Goal: Transaction & Acquisition: Subscribe to service/newsletter

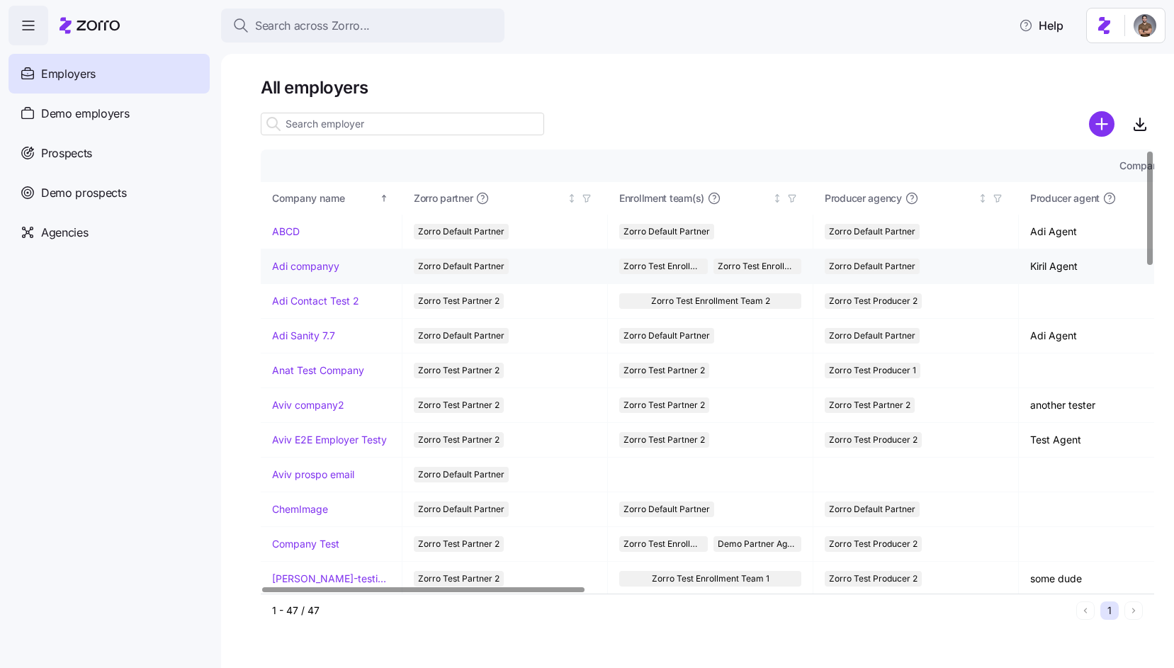
click at [322, 268] on link "Adi companyy" at bounding box center [305, 266] width 67 height 14
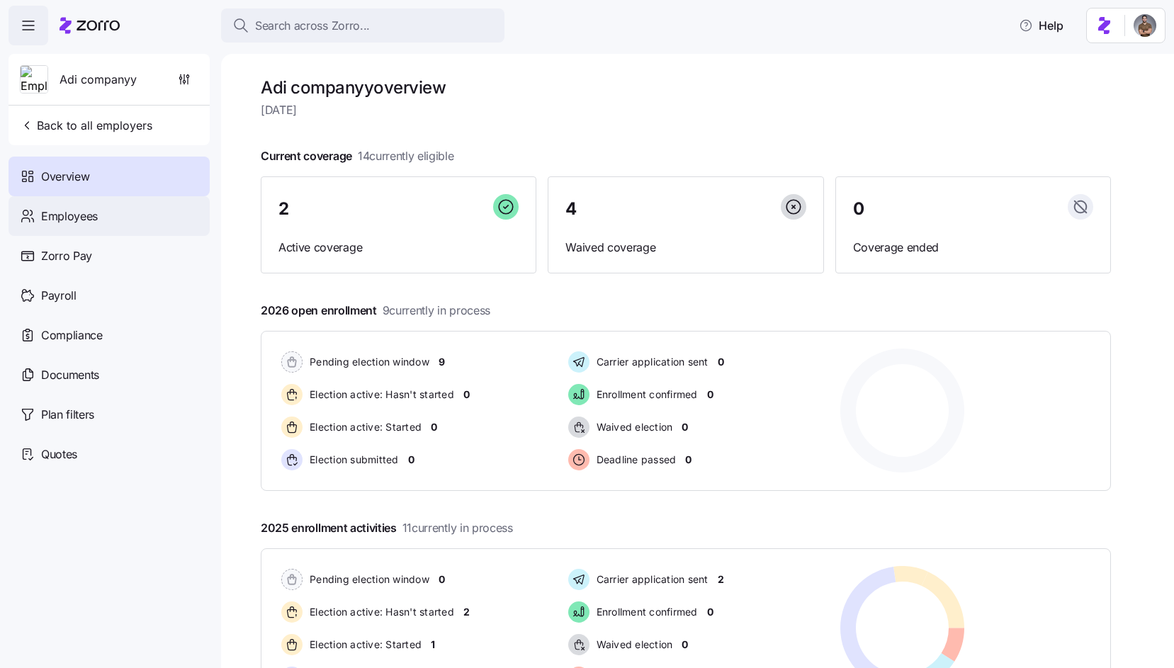
click at [123, 206] on div "Employees" at bounding box center [109, 216] width 201 height 40
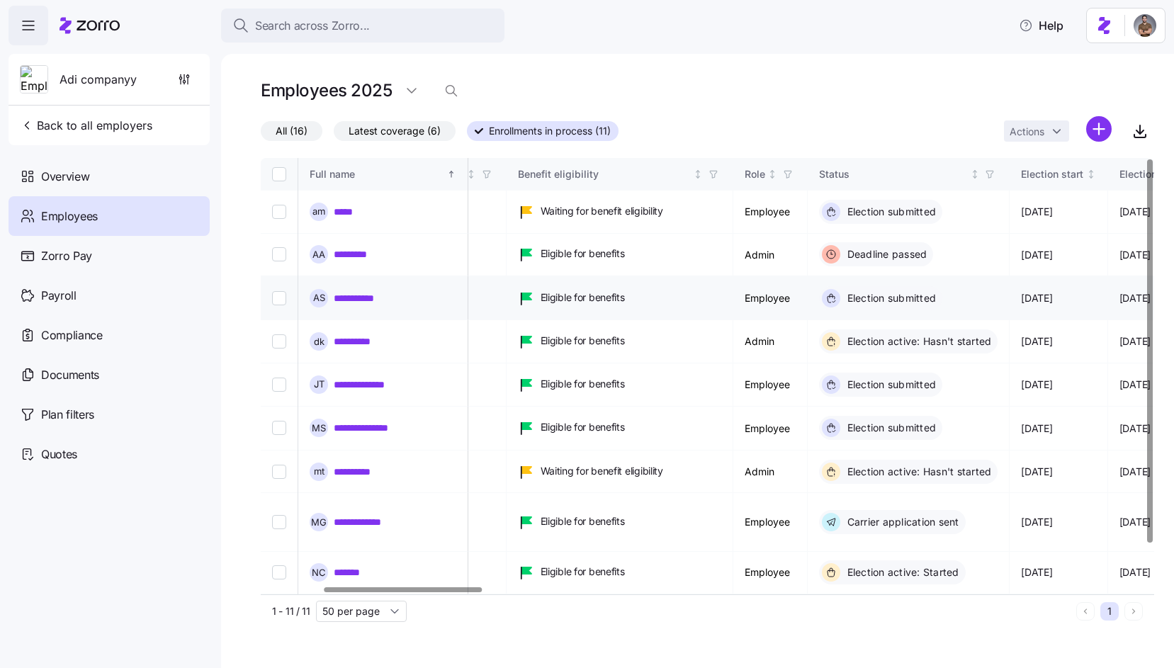
scroll to position [0, 455]
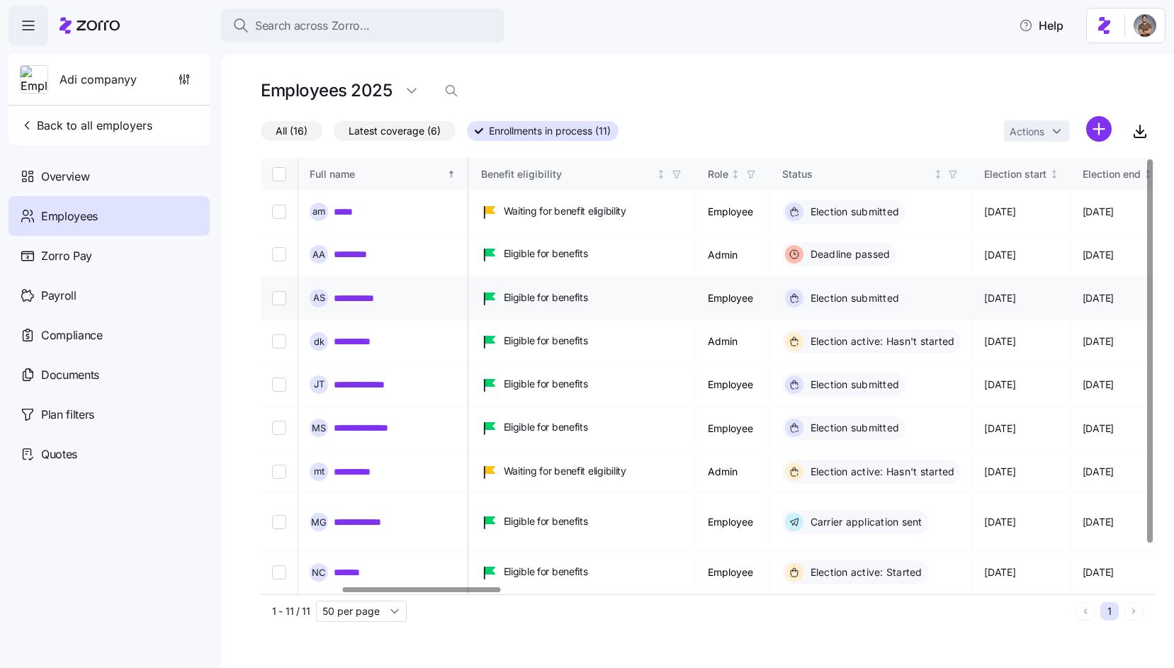
click at [379, 296] on link "**********" at bounding box center [362, 298] width 57 height 14
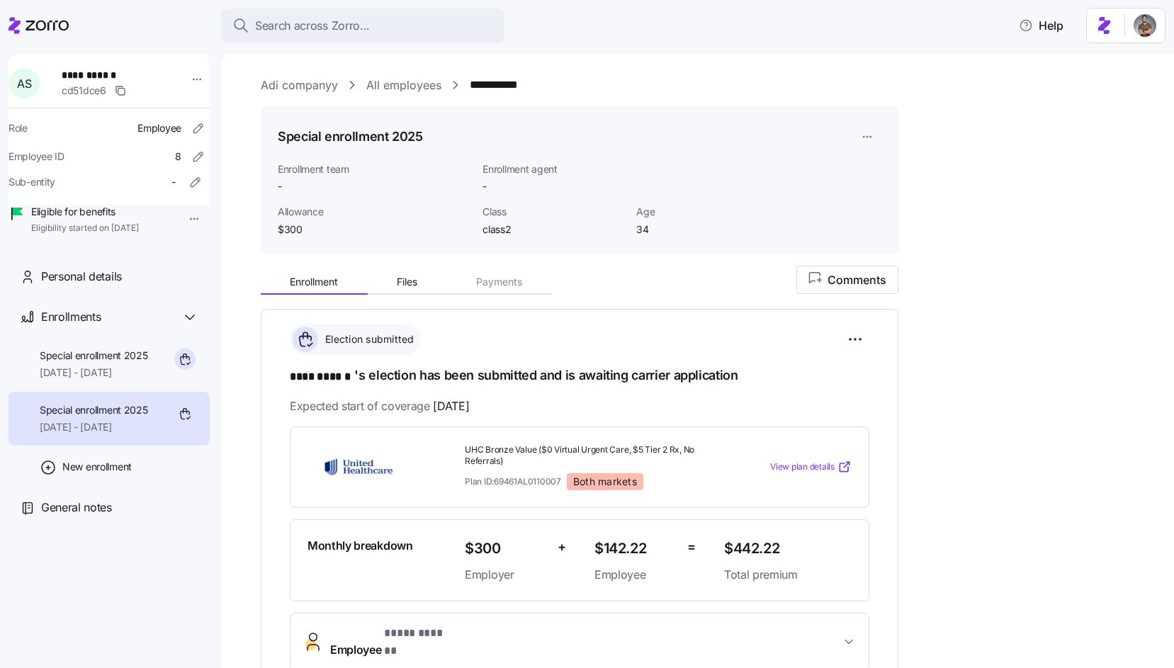
click at [868, 140] on html "**********" at bounding box center [587, 330] width 1174 height 660
click at [872, 220] on div "Delete enrollment record" at bounding box center [922, 217] width 114 height 16
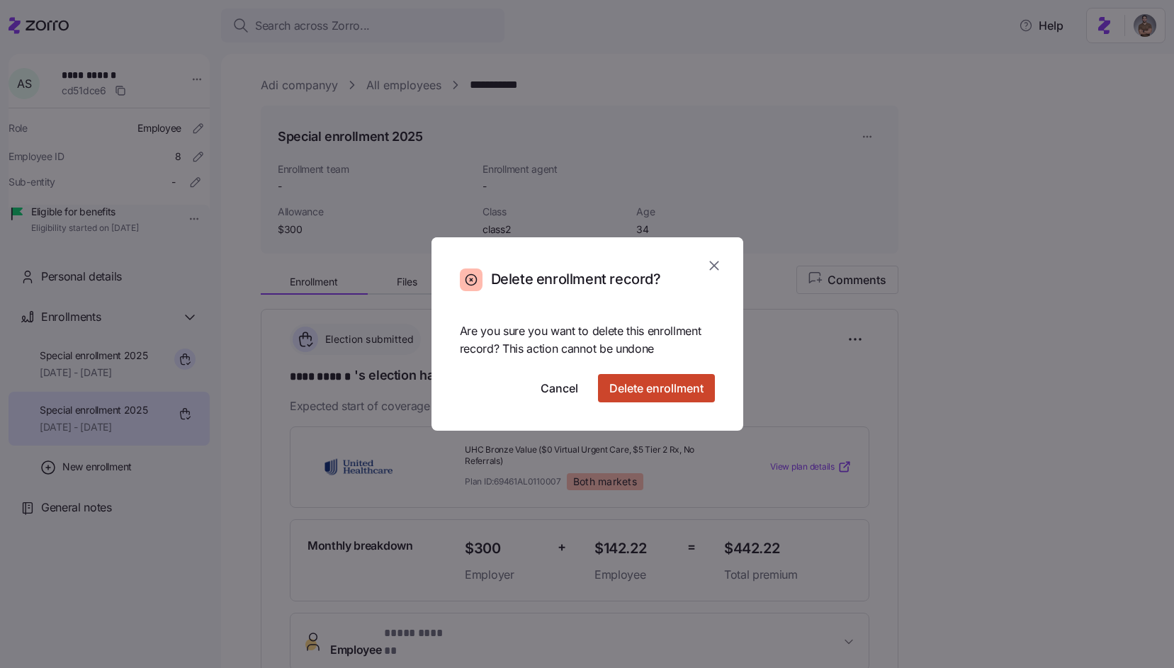
click at [657, 399] on button "Delete enrollment" at bounding box center [656, 388] width 117 height 28
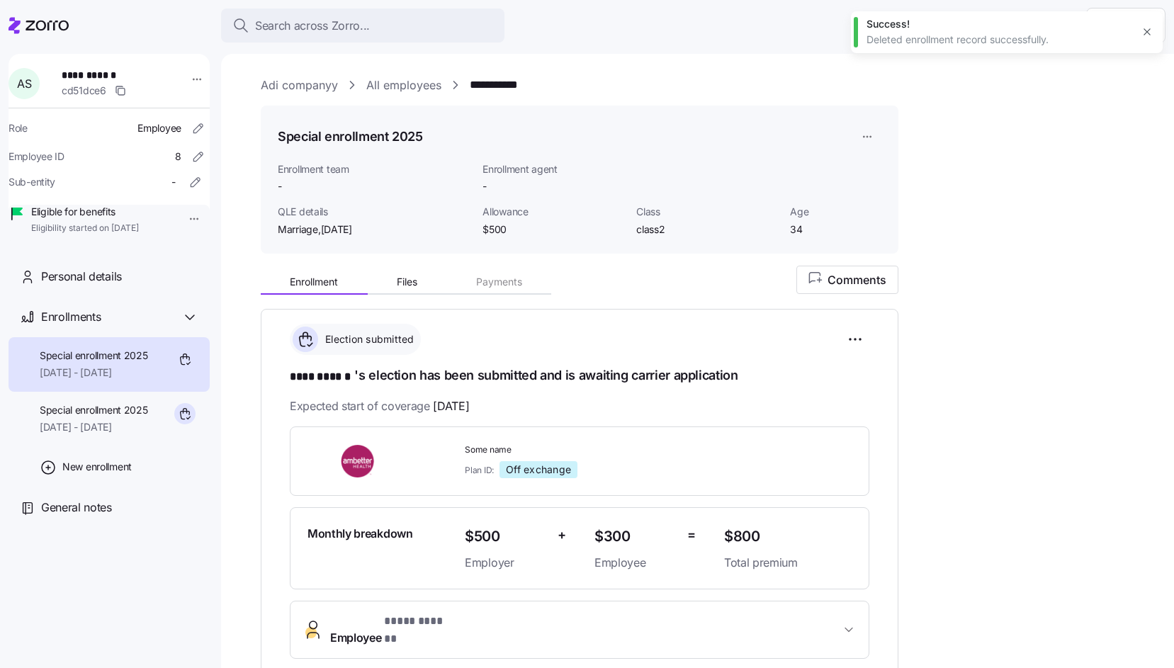
click at [881, 140] on html "**********" at bounding box center [587, 330] width 1174 height 660
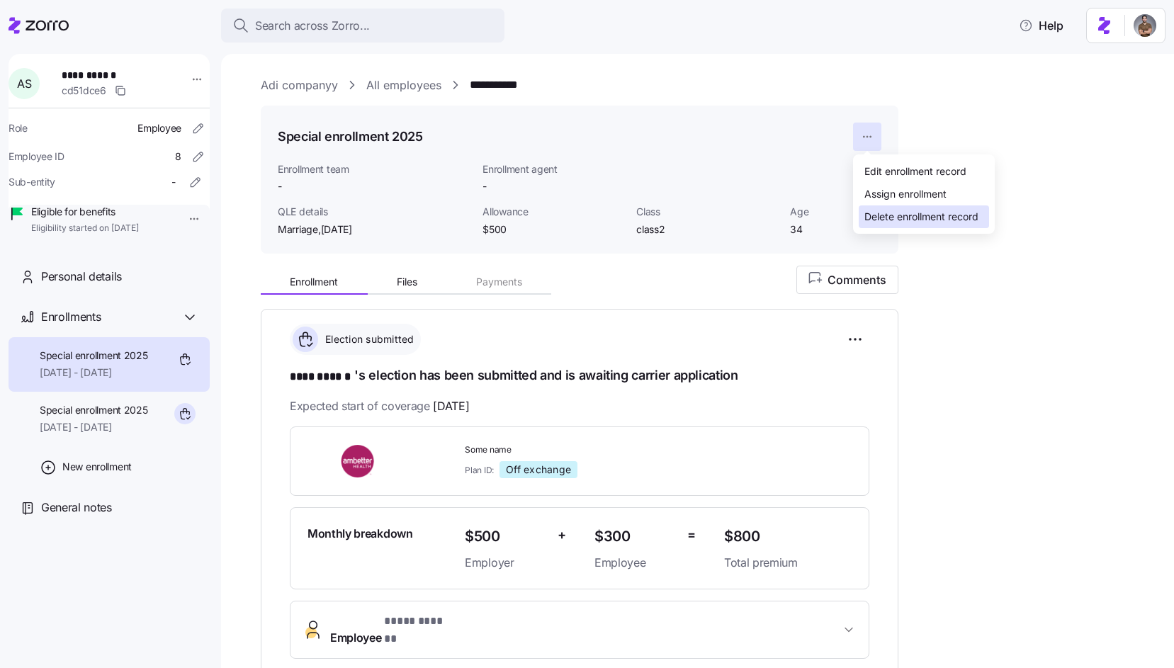
click at [873, 218] on div "Delete enrollment record" at bounding box center [922, 217] width 114 height 16
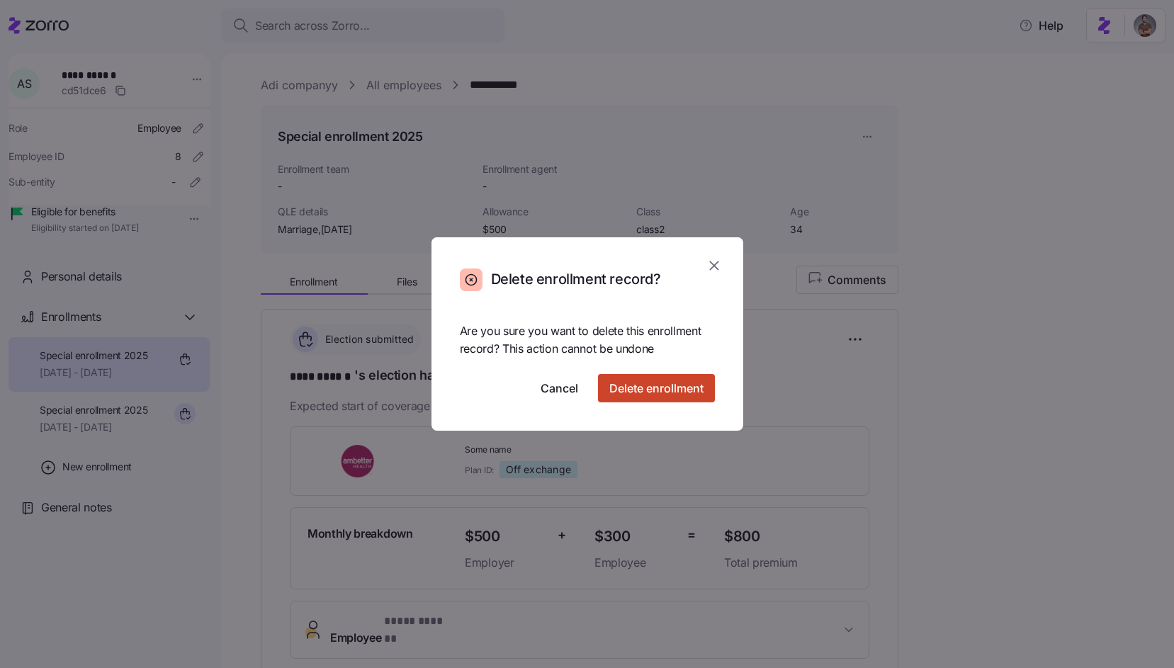
click at [605, 403] on button "Delete enrollment" at bounding box center [656, 388] width 117 height 28
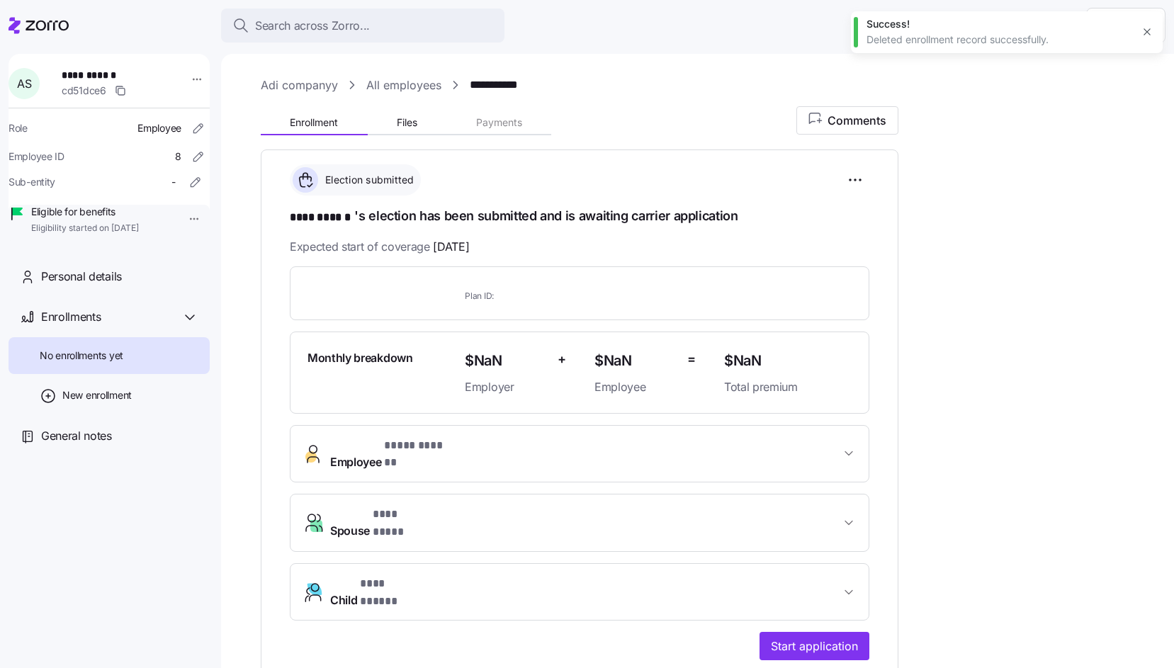
click at [1014, 461] on div "**********" at bounding box center [708, 510] width 894 height 809
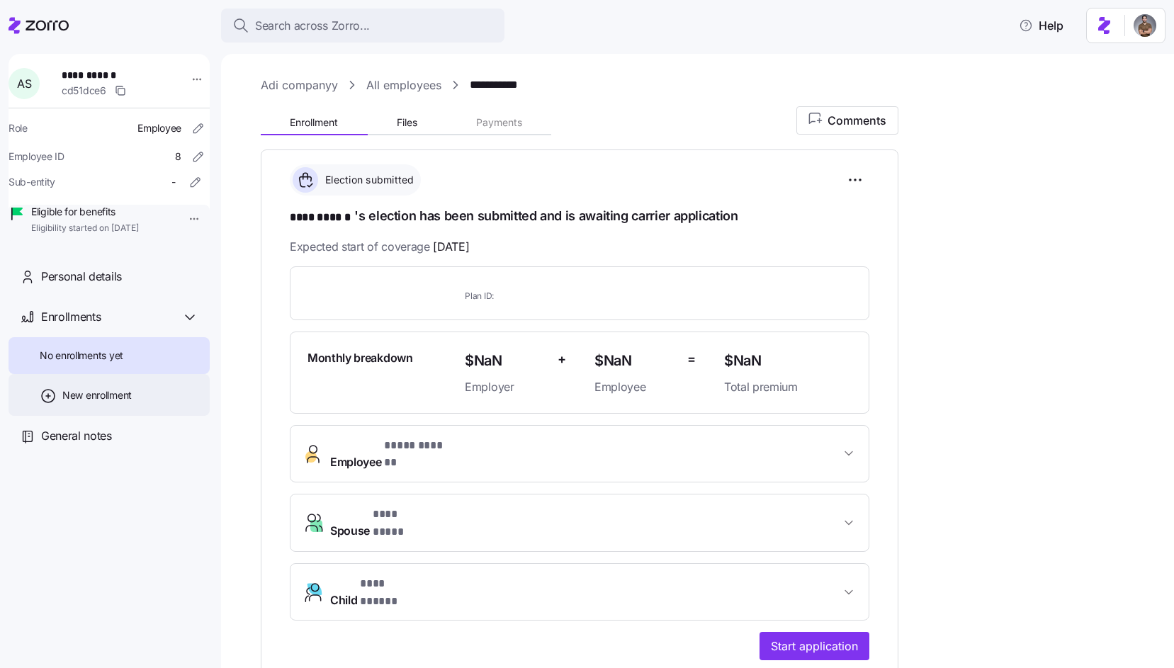
click at [100, 403] on span "New enrollment" at bounding box center [96, 395] width 69 height 14
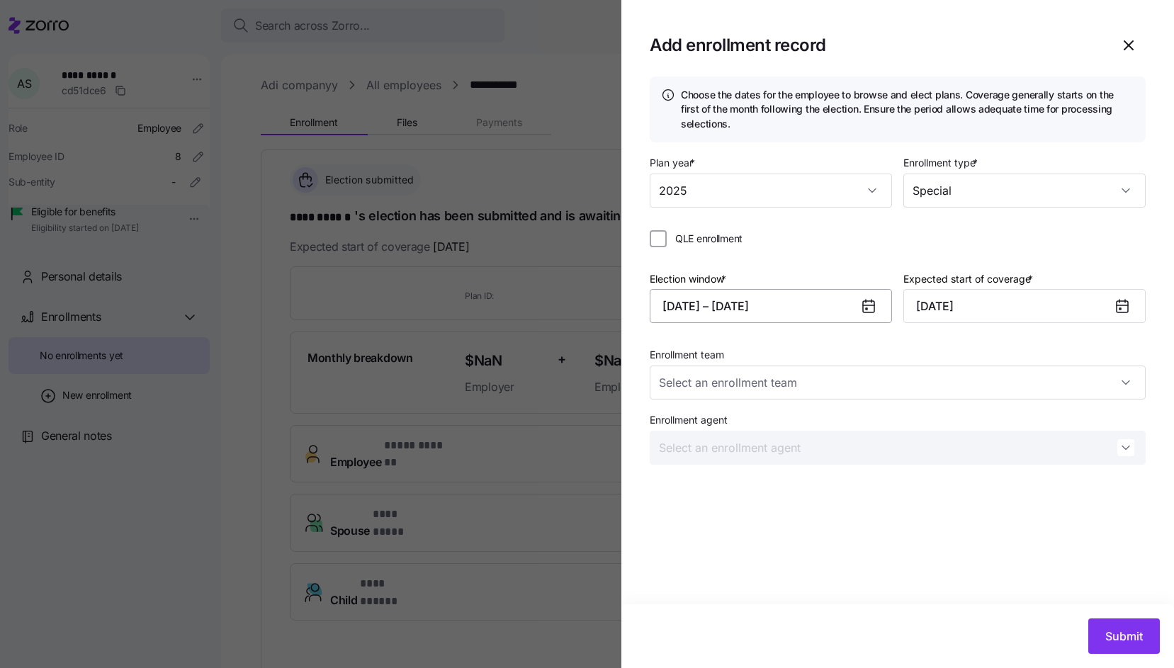
click at [823, 313] on button "[DATE] – [DATE]" at bounding box center [771, 306] width 242 height 34
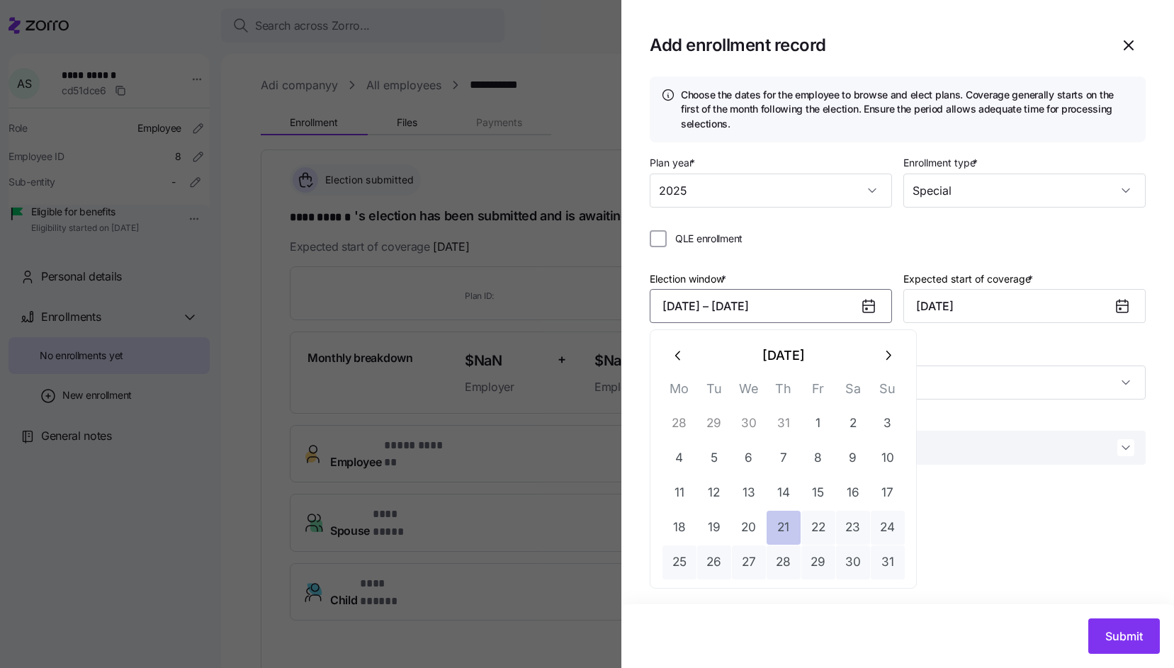
click at [775, 523] on button "21" at bounding box center [784, 528] width 34 height 34
click at [736, 490] on button "13" at bounding box center [749, 493] width 34 height 34
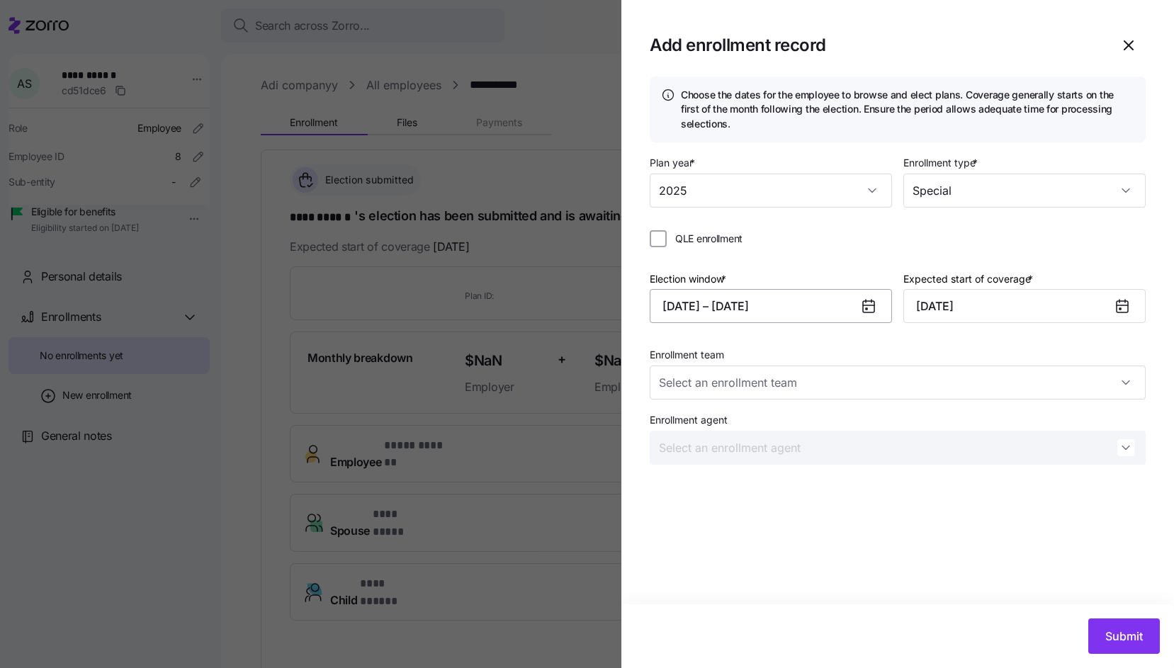
click at [779, 310] on button "[DATE] – [DATE]" at bounding box center [771, 306] width 242 height 34
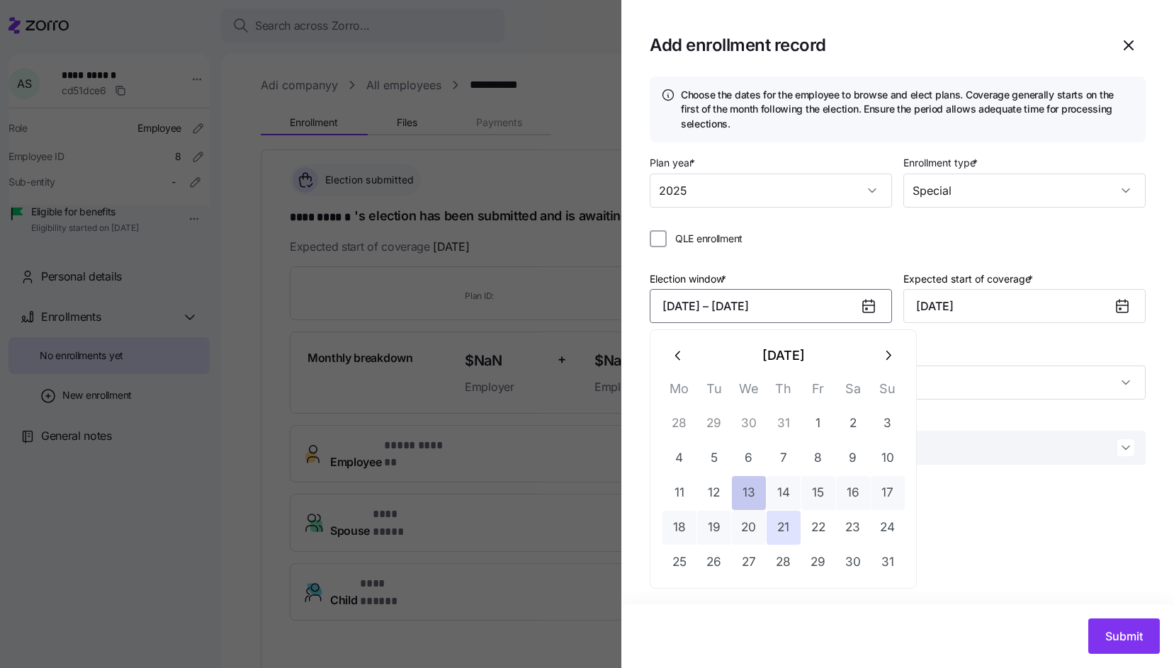
click at [754, 497] on button "13" at bounding box center [749, 493] width 34 height 34
click at [892, 356] on icon "button" at bounding box center [888, 356] width 16 height 16
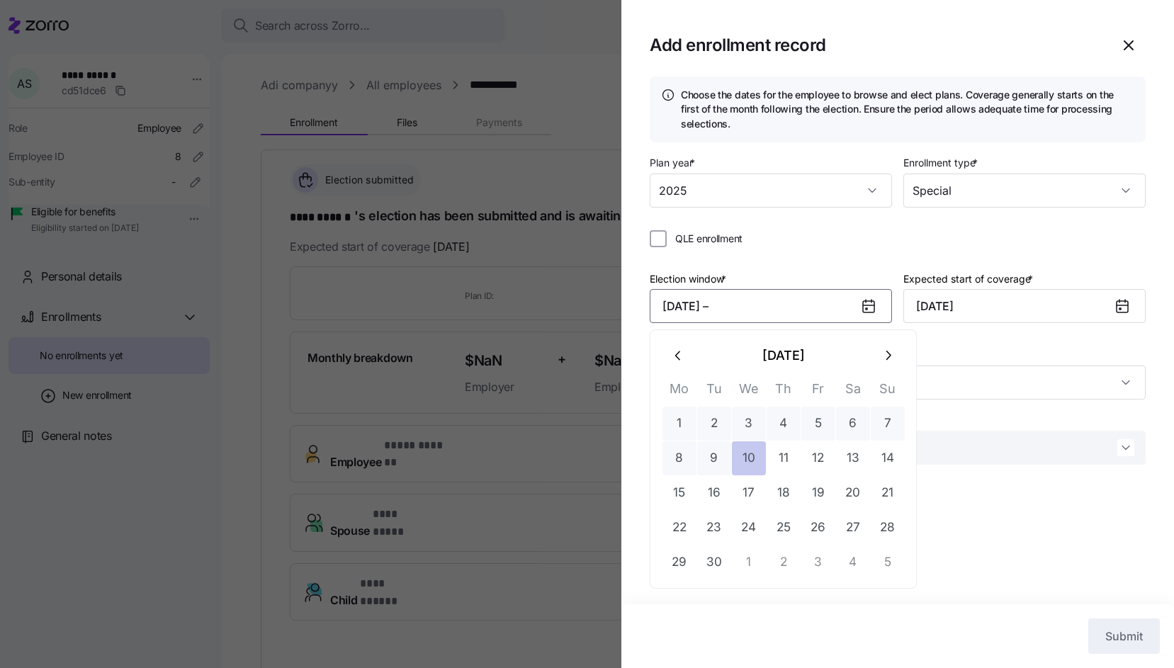
click at [750, 462] on button "10" at bounding box center [749, 459] width 34 height 34
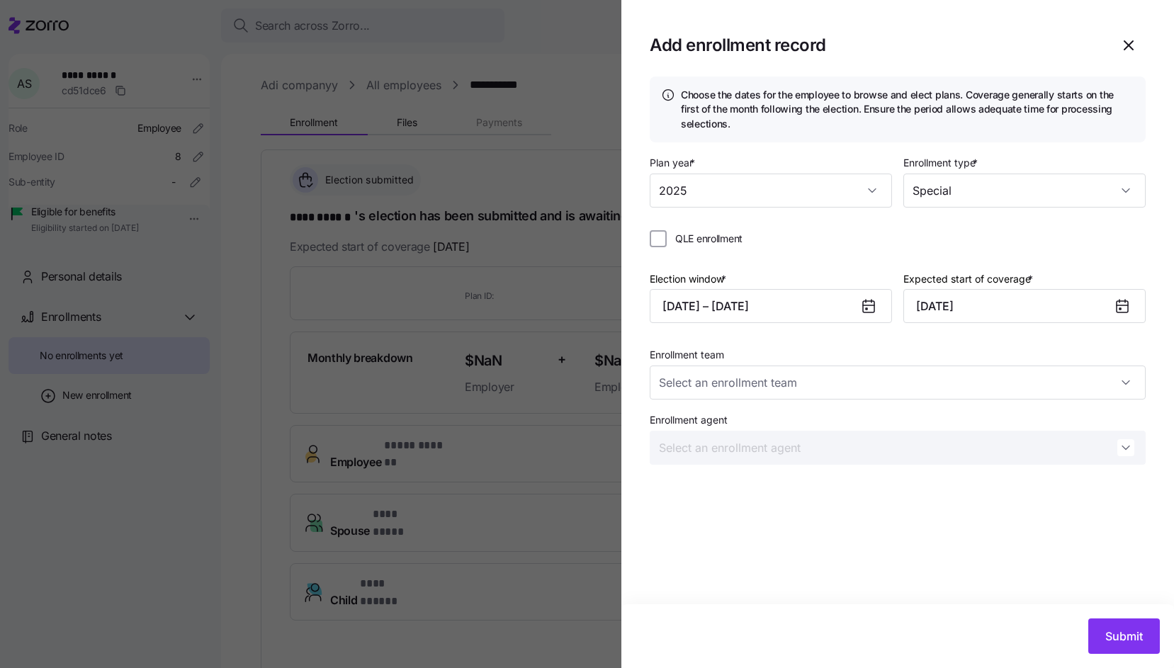
click at [904, 569] on div "Choose the dates for the employee to browse and elect plans. Coverage generally…" at bounding box center [898, 341] width 553 height 528
click at [923, 386] on input "Enrollment team" at bounding box center [898, 383] width 496 height 34
click at [882, 353] on div "Enrollment team" at bounding box center [898, 373] width 496 height 54
click at [971, 196] on input "Special" at bounding box center [1025, 191] width 242 height 34
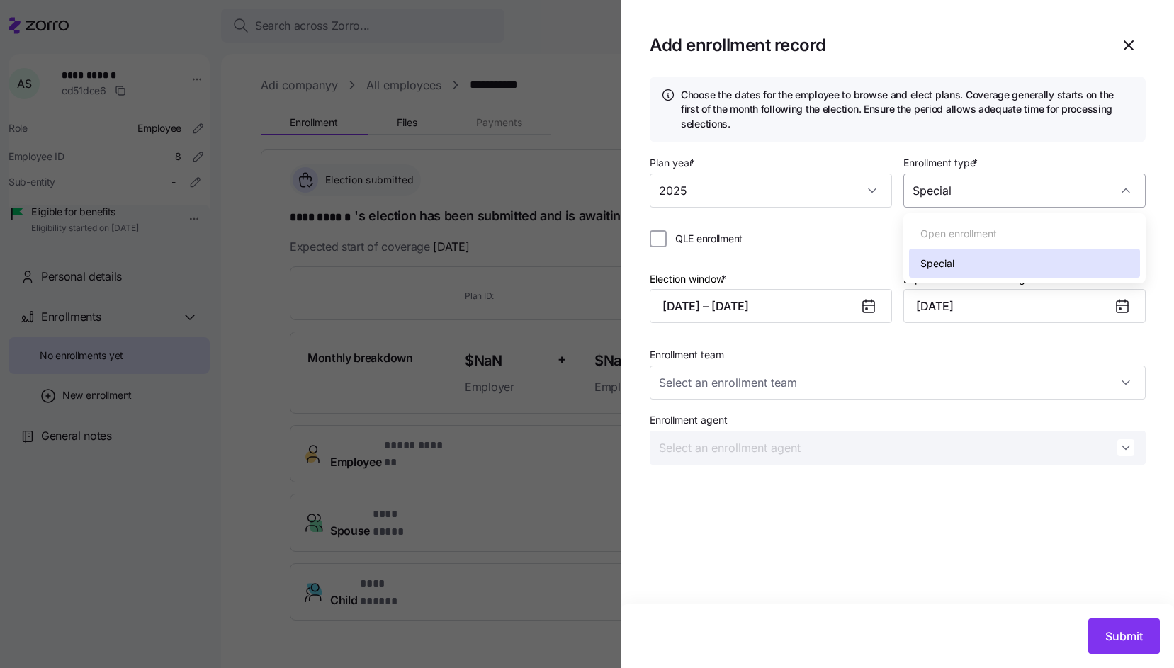
click at [972, 195] on input "Special" at bounding box center [1025, 191] width 242 height 34
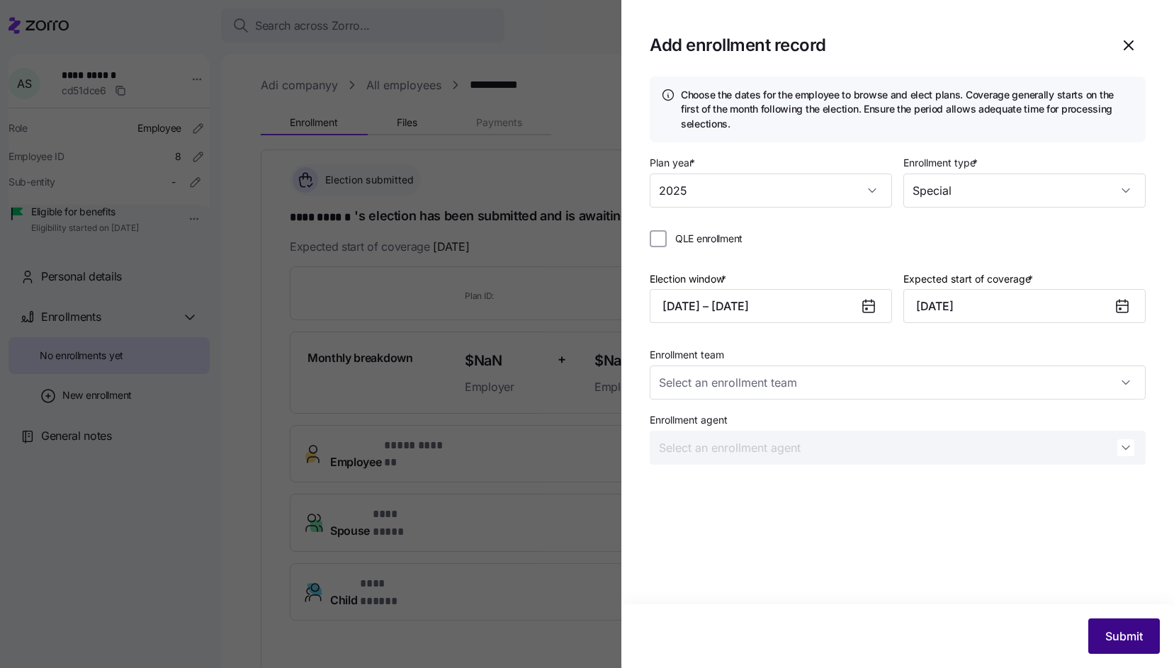
click at [1112, 631] on span "Submit" at bounding box center [1125, 636] width 38 height 17
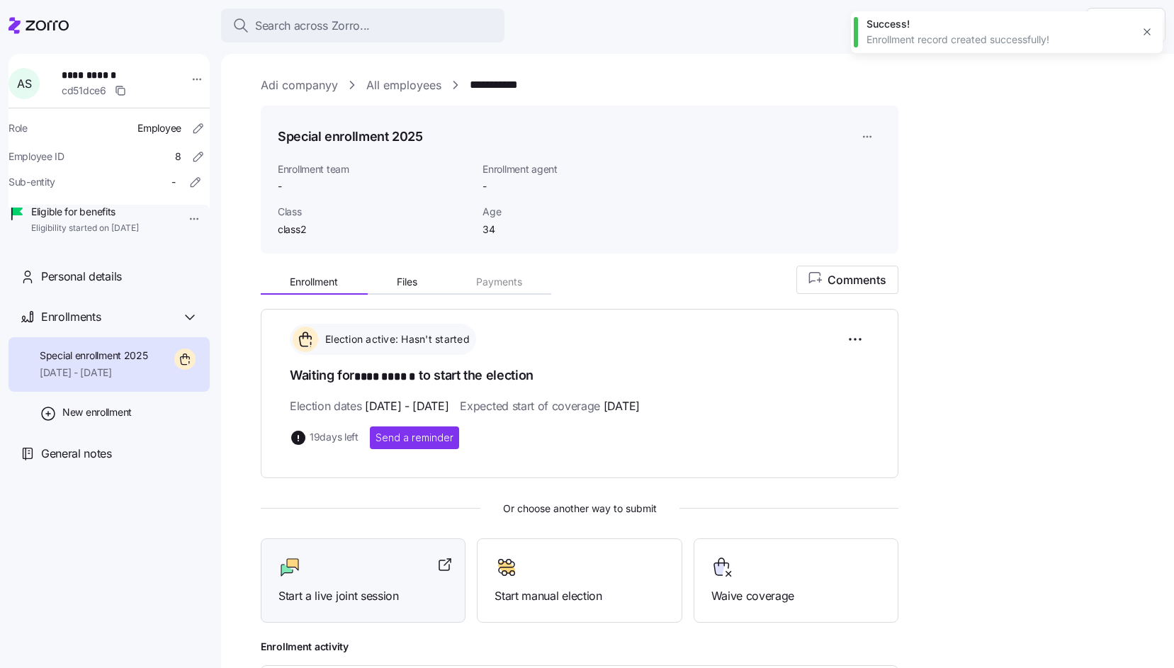
click at [388, 592] on span "Start a live joint session" at bounding box center [363, 597] width 169 height 18
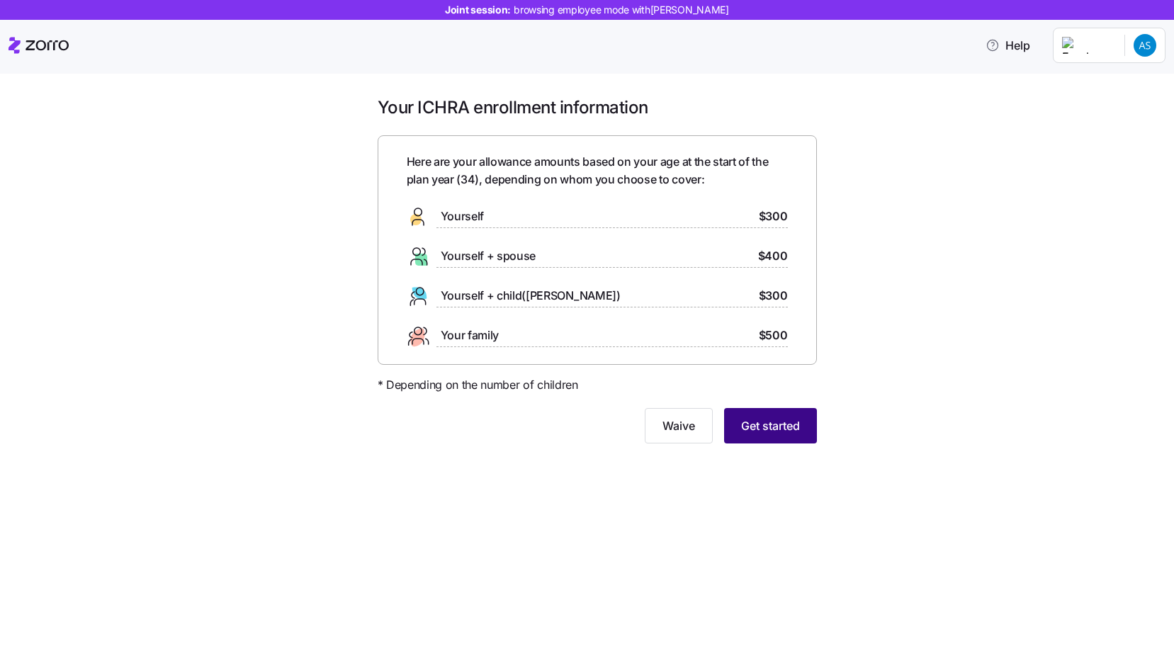
click at [748, 420] on span "Get started" at bounding box center [770, 425] width 59 height 17
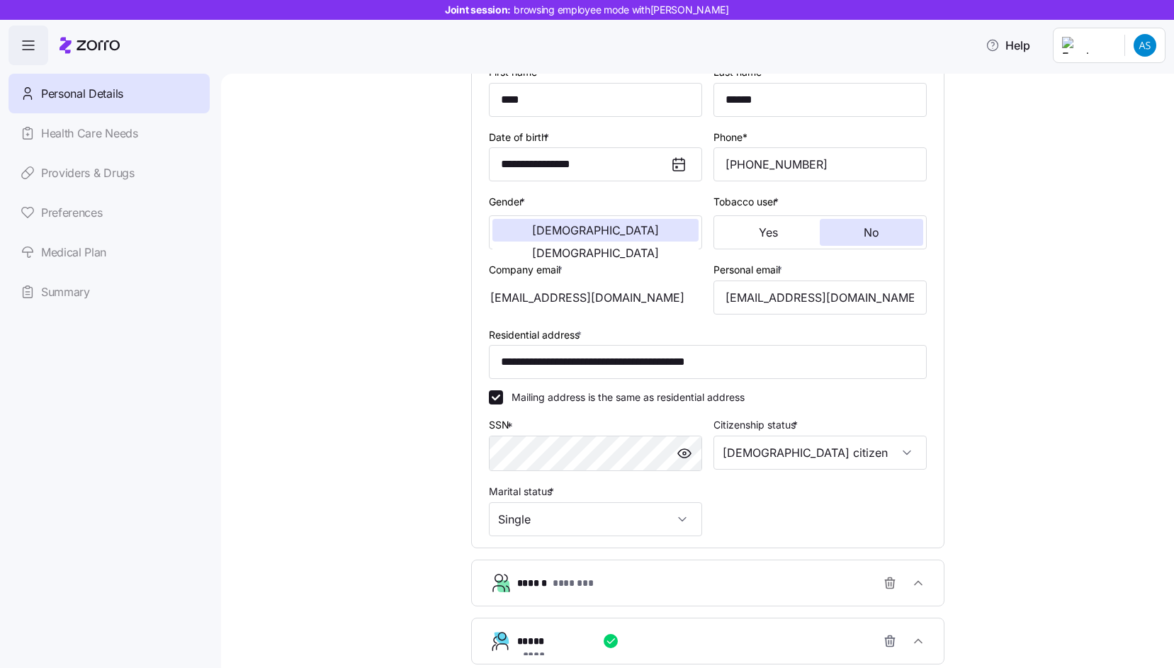
scroll to position [169, 0]
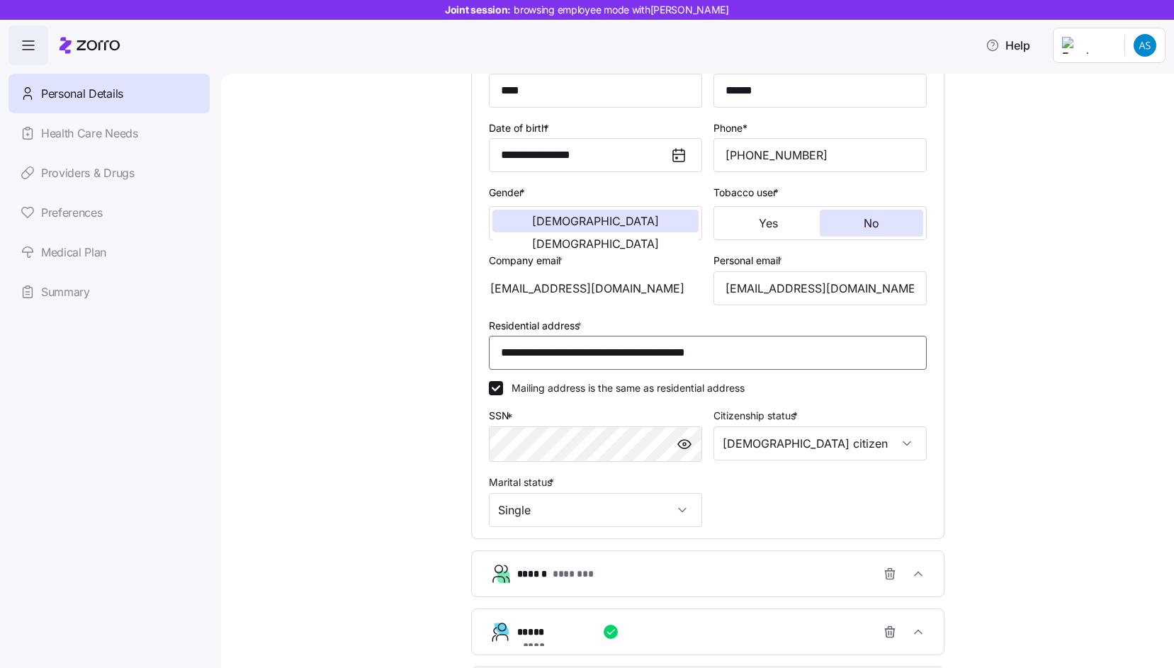
click at [651, 360] on input "**********" at bounding box center [708, 353] width 438 height 34
type input "**********"
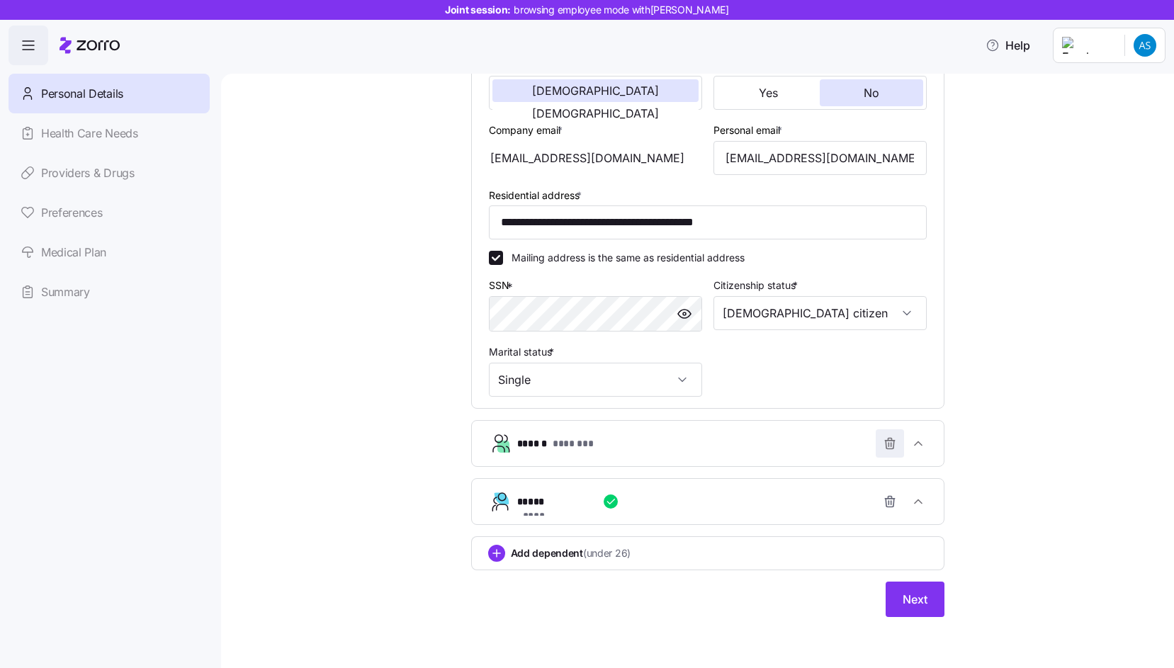
click at [896, 449] on icon "button" at bounding box center [890, 444] width 14 height 14
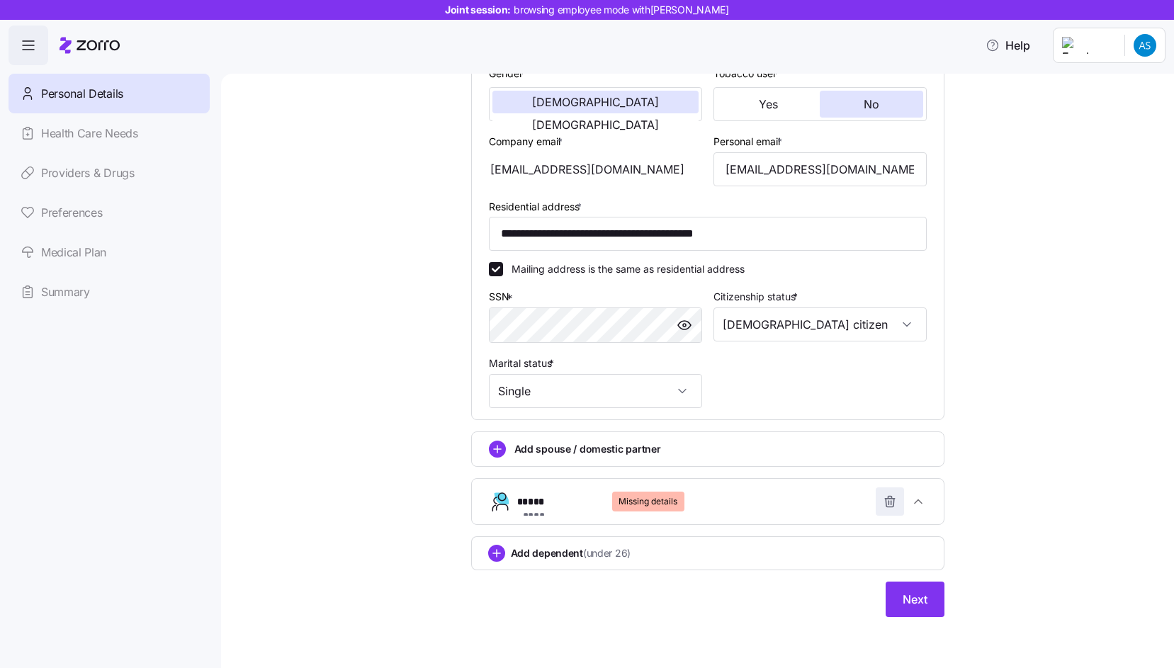
click at [885, 503] on icon "button" at bounding box center [890, 502] width 14 height 14
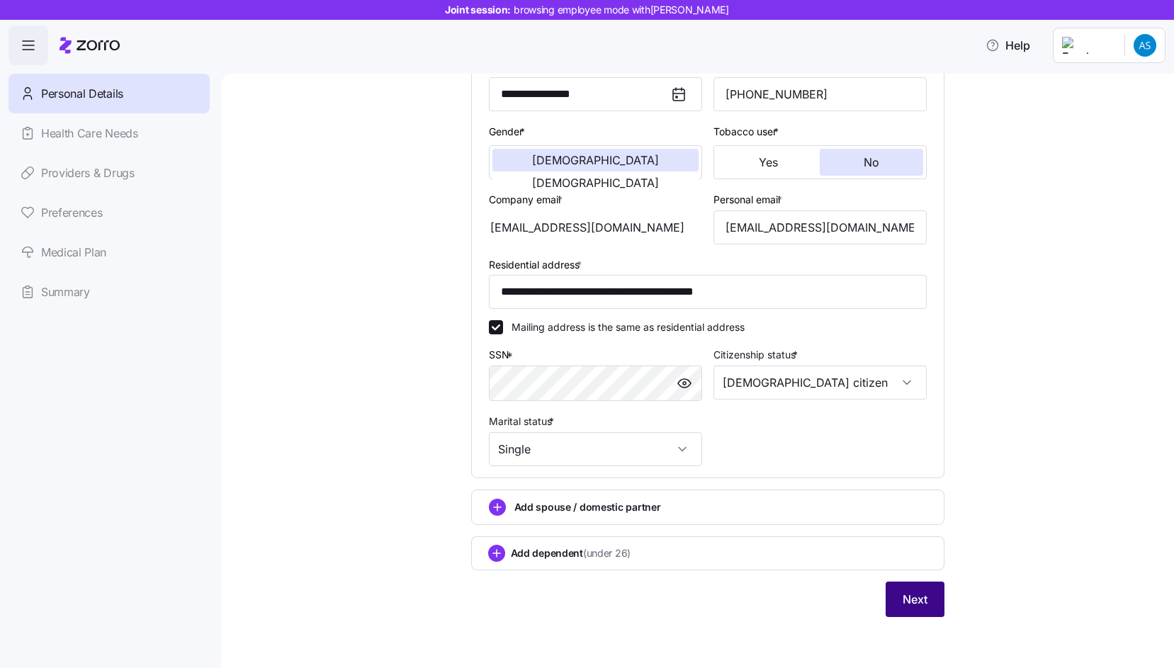
click at [916, 595] on span "Next" at bounding box center [915, 599] width 25 height 17
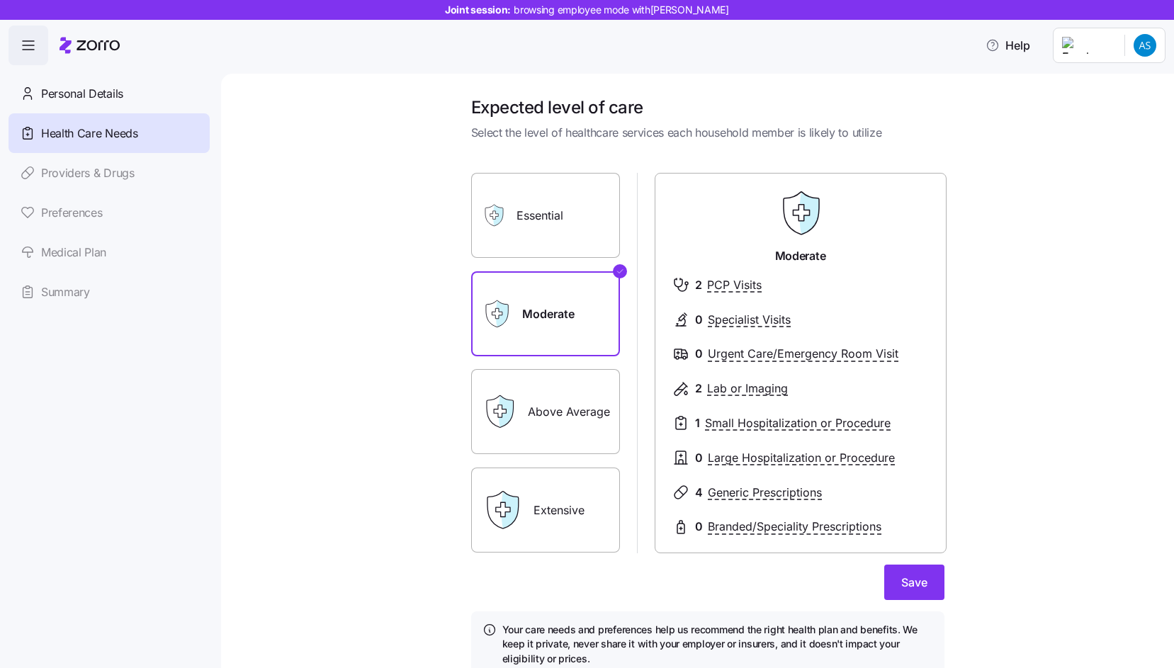
click at [570, 435] on label "Above Average" at bounding box center [545, 411] width 149 height 85
click at [0, 0] on input "Above Average" at bounding box center [0, 0] width 0 height 0
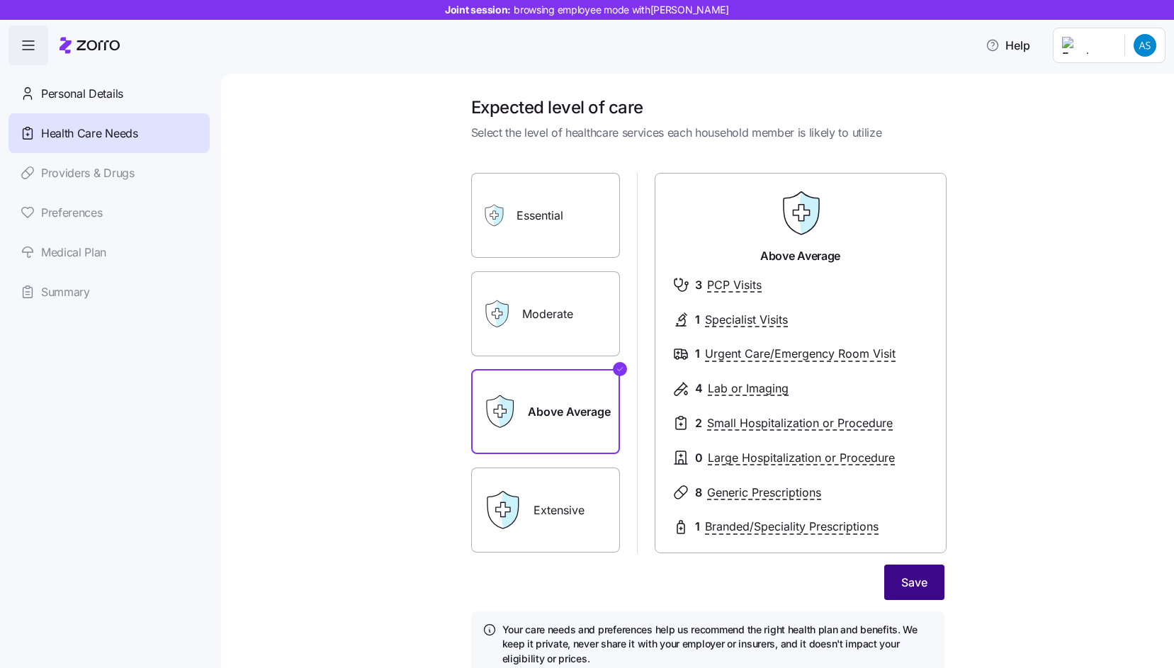
click at [903, 578] on span "Save" at bounding box center [914, 582] width 26 height 17
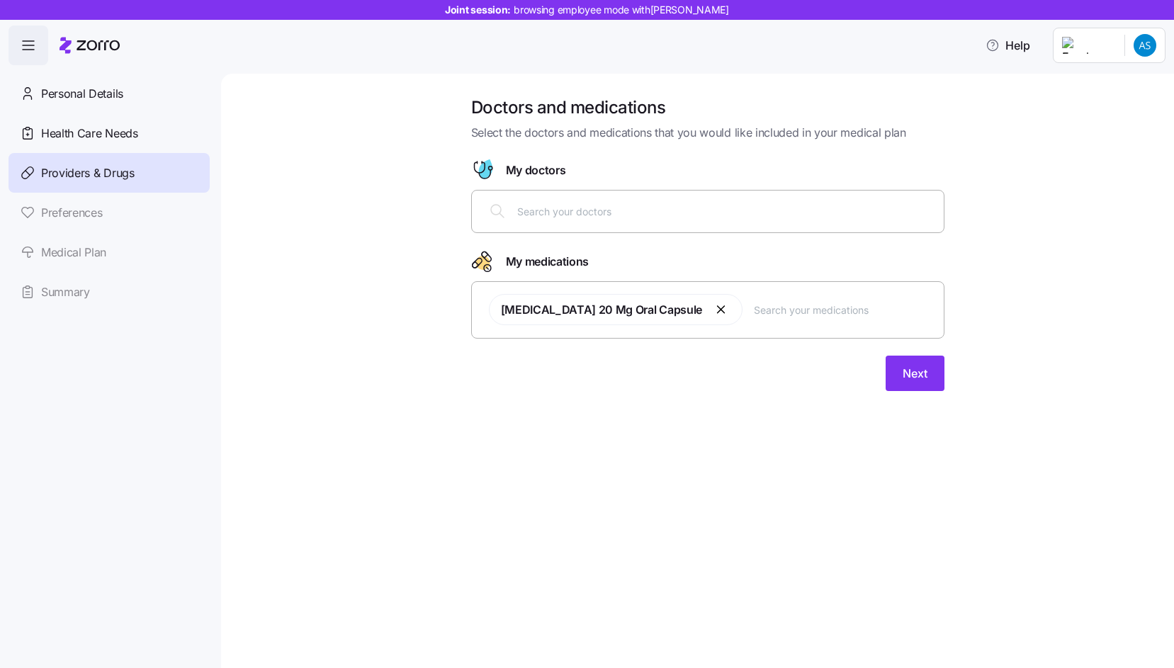
click at [714, 310] on button "button" at bounding box center [722, 309] width 17 height 17
click at [617, 220] on div at bounding box center [707, 211] width 455 height 34
type input "daniel cohen"
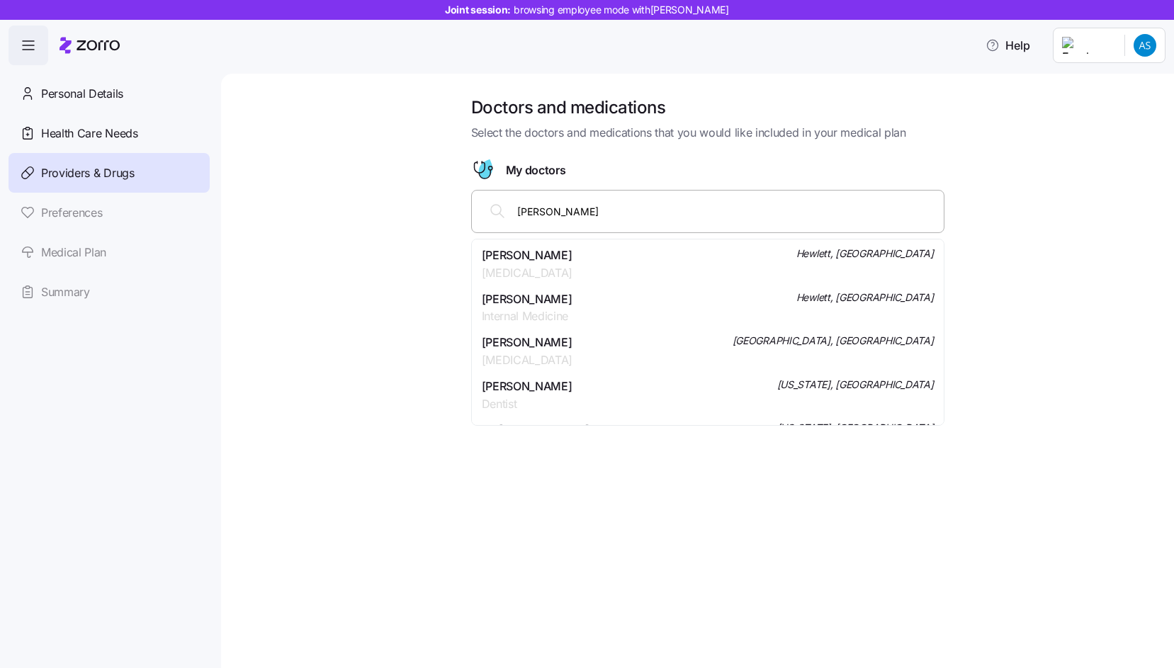
click at [647, 306] on div "Daniel H Cohen Internal Medicine Hewlett, NY" at bounding box center [708, 308] width 452 height 35
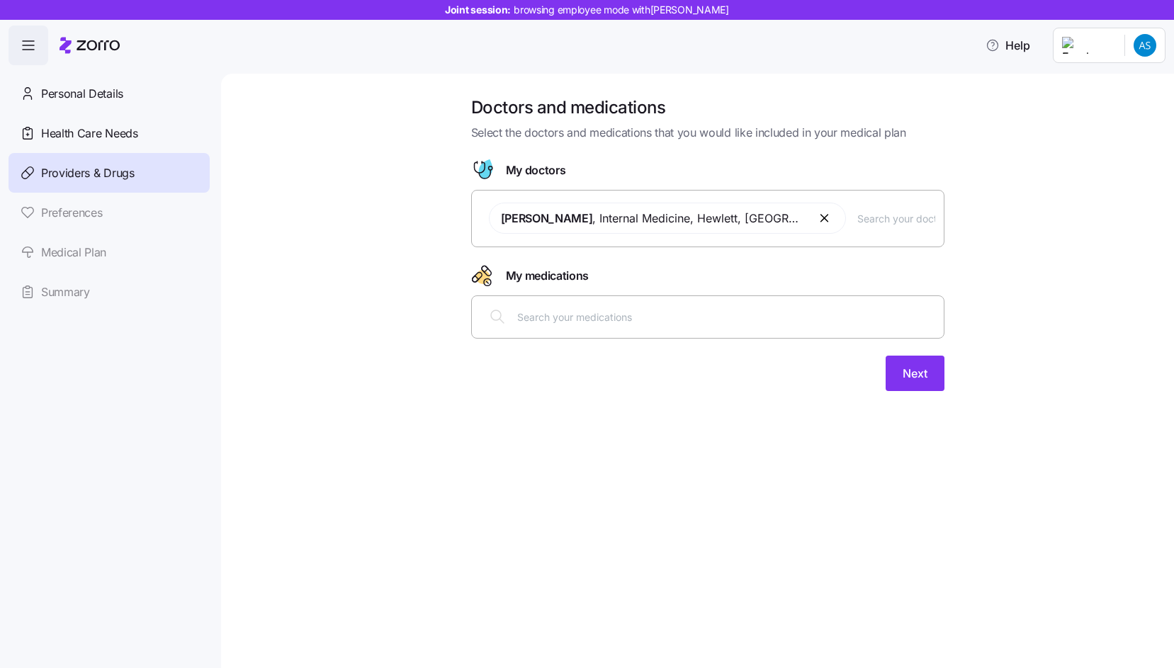
click at [646, 315] on input "text" at bounding box center [726, 317] width 418 height 16
type input "s"
type input "aluminum"
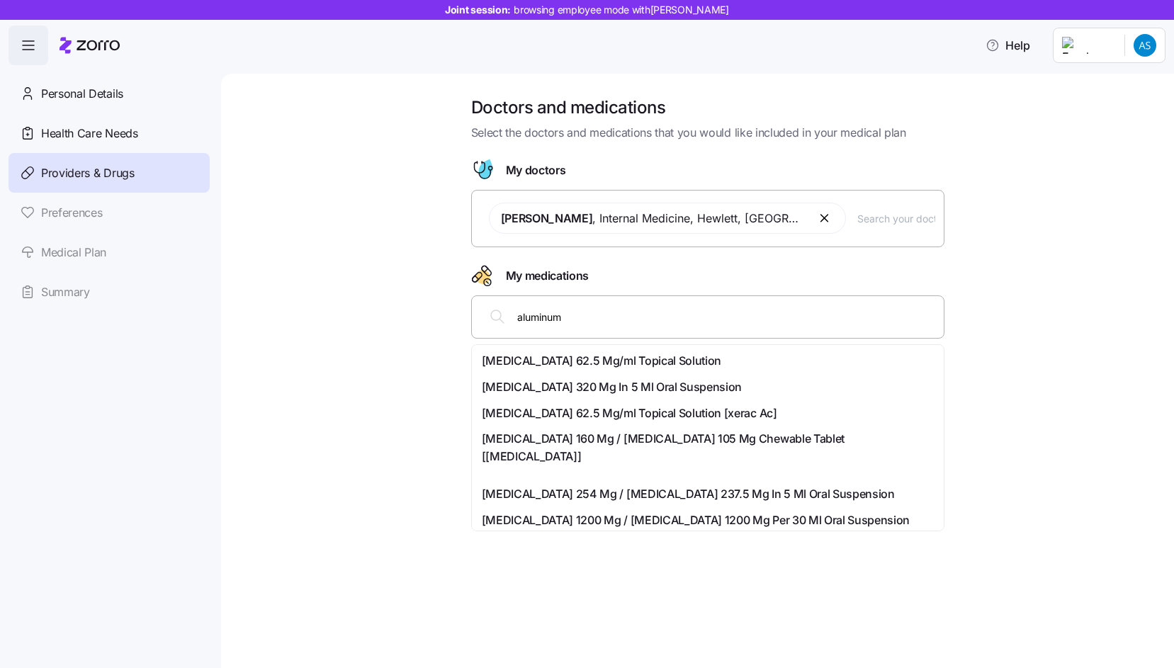
click at [728, 349] on div "Aluminum Chloride 62.5 Mg/ml Topical Solution" at bounding box center [708, 361] width 466 height 26
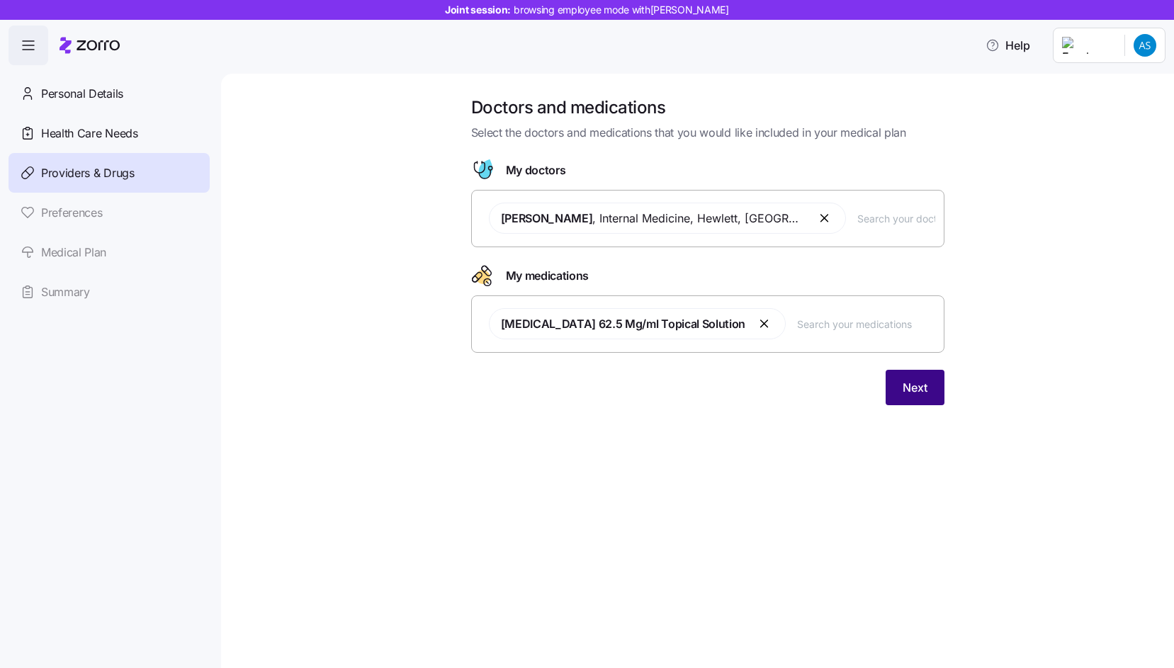
click at [915, 396] on button "Next" at bounding box center [915, 387] width 59 height 35
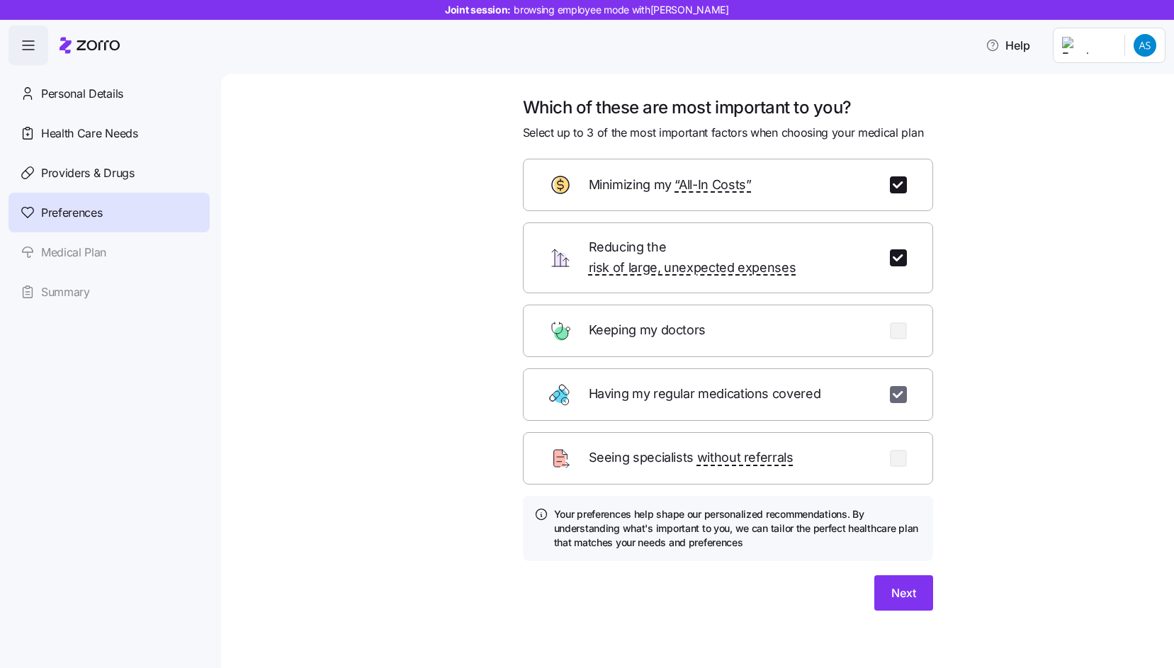
click at [901, 386] on input "checkbox" at bounding box center [898, 394] width 17 height 17
checkbox input "false"
click at [899, 322] on input "checkbox" at bounding box center [898, 330] width 17 height 17
checkbox input "true"
click at [896, 585] on span "Next" at bounding box center [904, 593] width 25 height 17
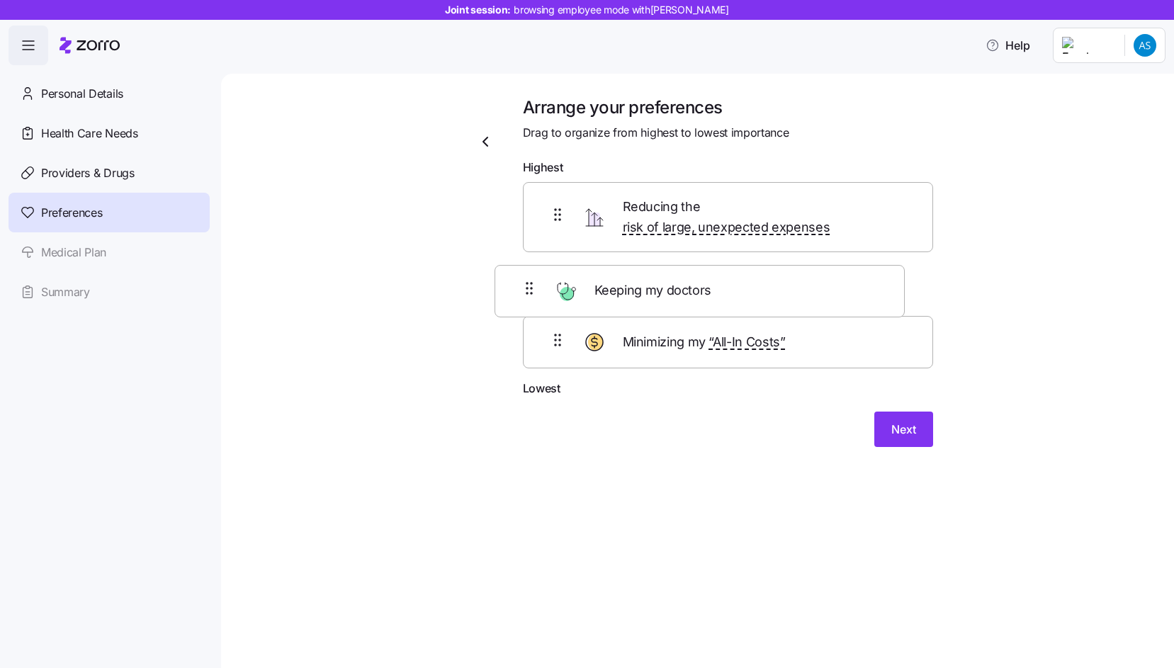
drag, startPoint x: 552, startPoint y: 335, endPoint x: 521, endPoint y: 286, distance: 58.0
click at [521, 286] on div "Arrange your preferences Drag to organize from highest to lowest importance Hig…" at bounding box center [728, 280] width 433 height 368
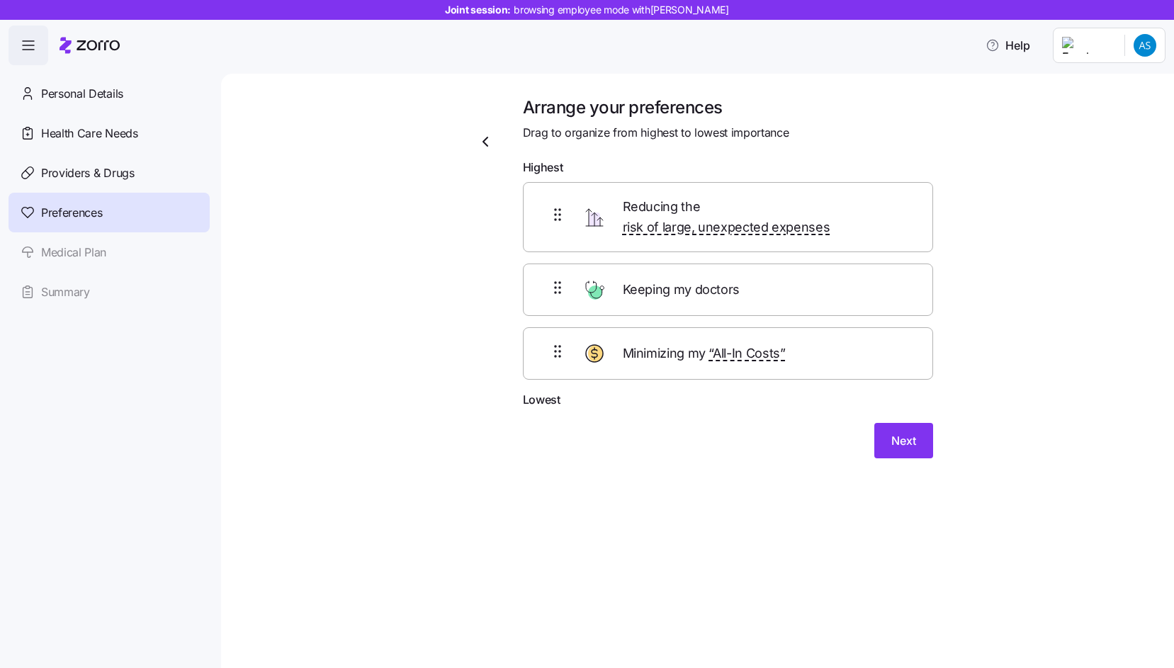
click at [576, 566] on div "Arrange your preferences Drag to organize from highest to lowest importance Hig…" at bounding box center [697, 371] width 953 height 595
click at [873, 434] on div "Next" at bounding box center [728, 440] width 410 height 35
click at [879, 423] on button "Next" at bounding box center [904, 440] width 59 height 35
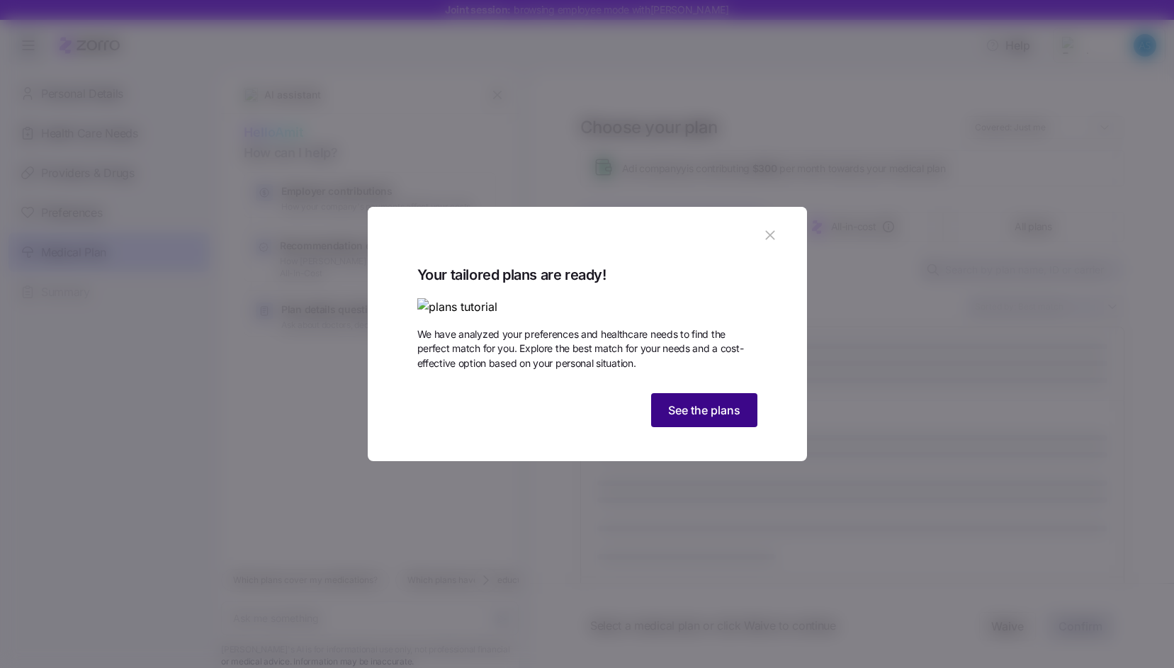
click at [730, 419] on span "See the plans" at bounding box center [704, 410] width 72 height 17
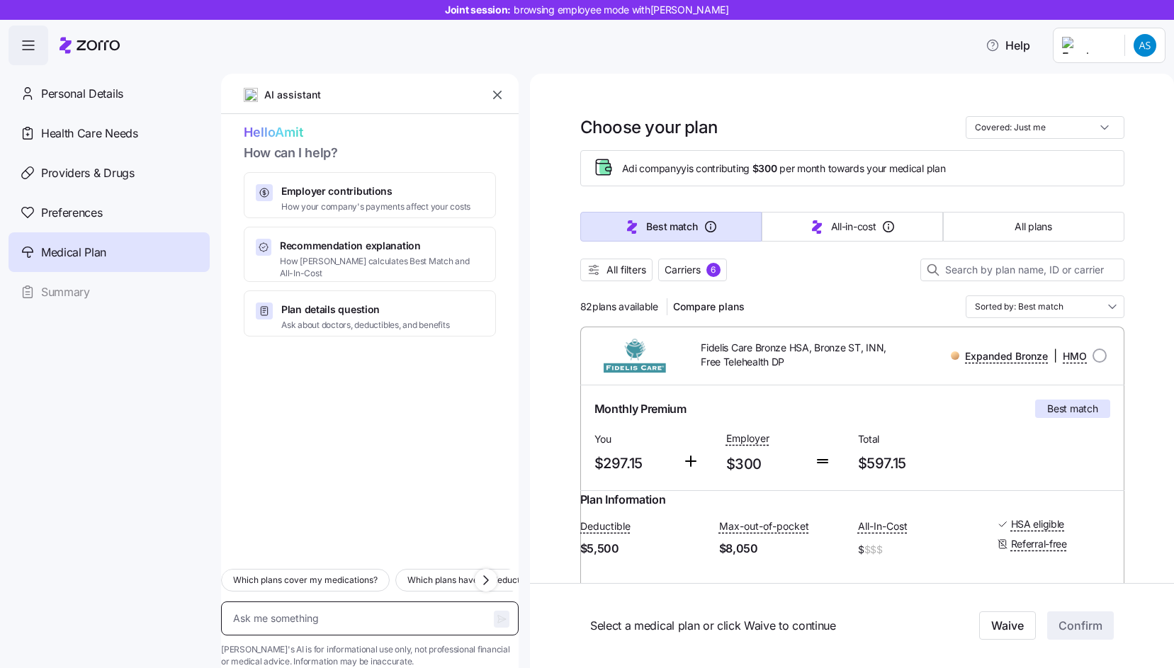
click at [288, 605] on textarea at bounding box center [370, 619] width 298 height 34
paste textarea "Hi"
type textarea "x"
type textarea "Hi"
type textarea "x"
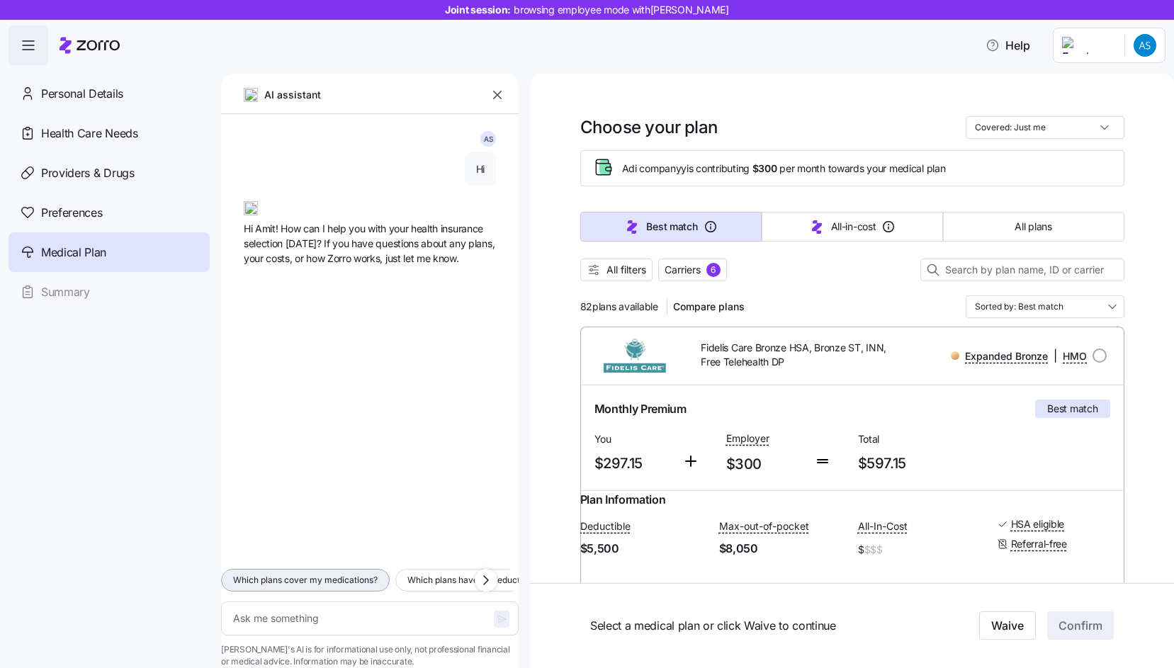
click at [367, 573] on span "Which plans cover my medications?" at bounding box center [305, 580] width 145 height 14
type textarea "x"
type textarea "Which plans cover my medications?"
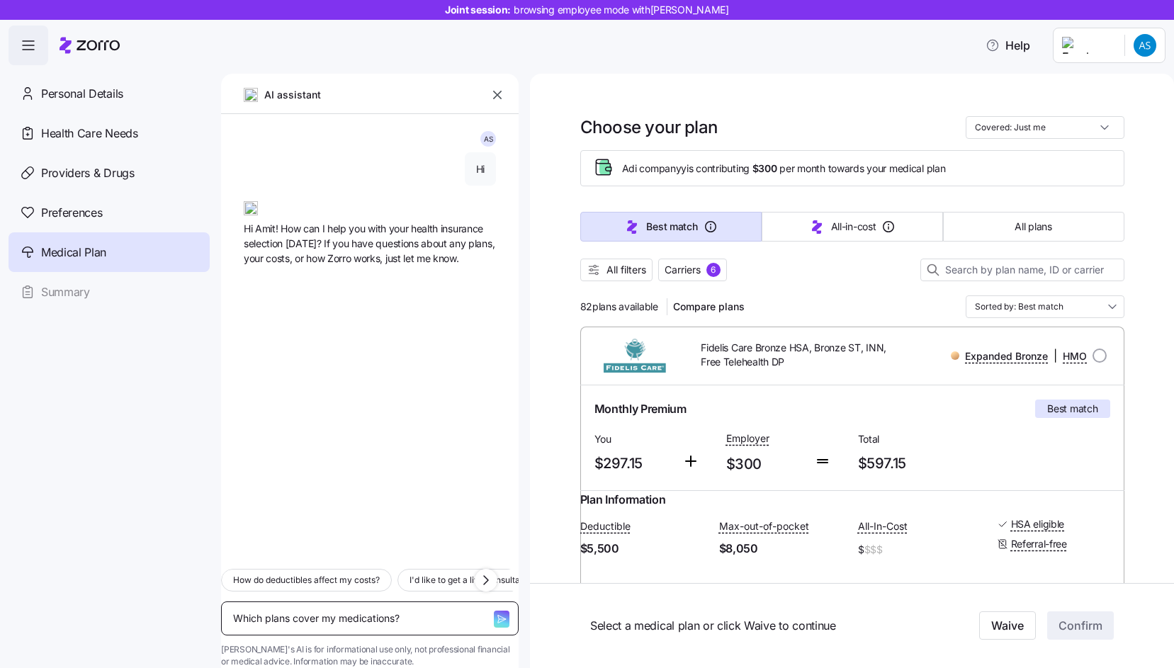
click at [394, 602] on textarea "Which plans cover my medications?" at bounding box center [370, 619] width 298 height 34
type textarea "x"
